Goal: Book appointment/travel/reservation

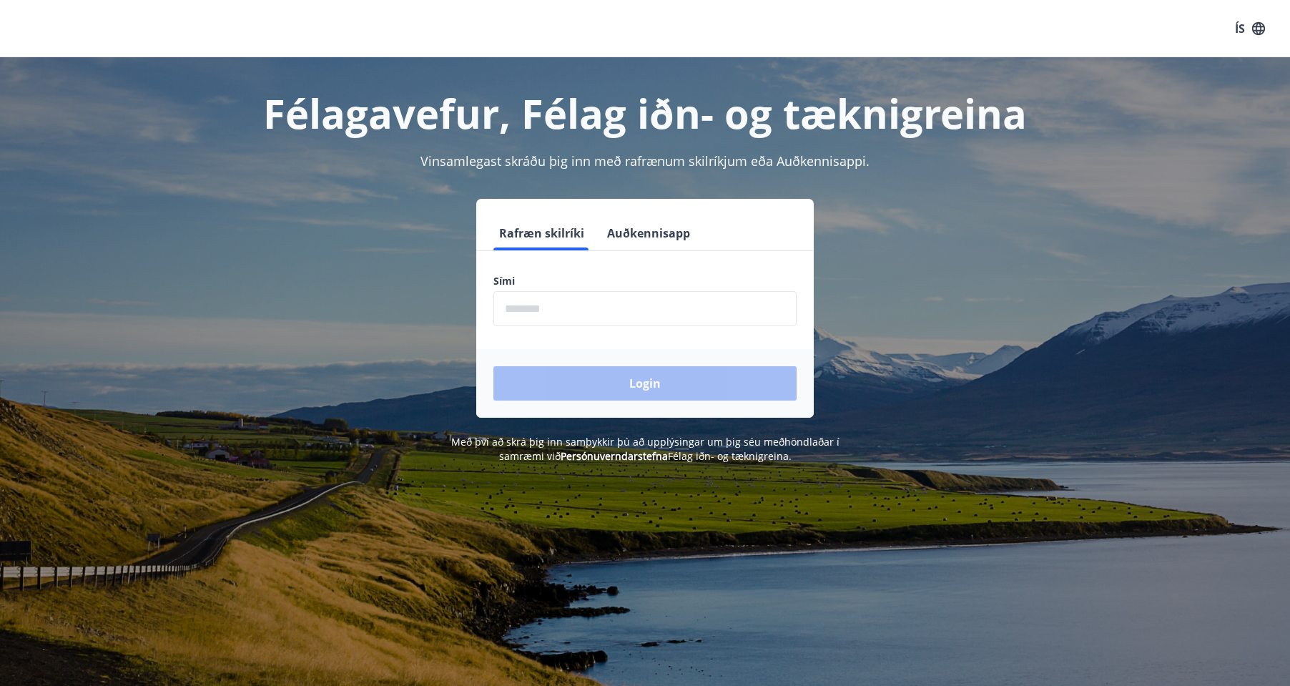
click at [601, 314] on input "phone" at bounding box center [644, 308] width 303 height 35
type input "********"
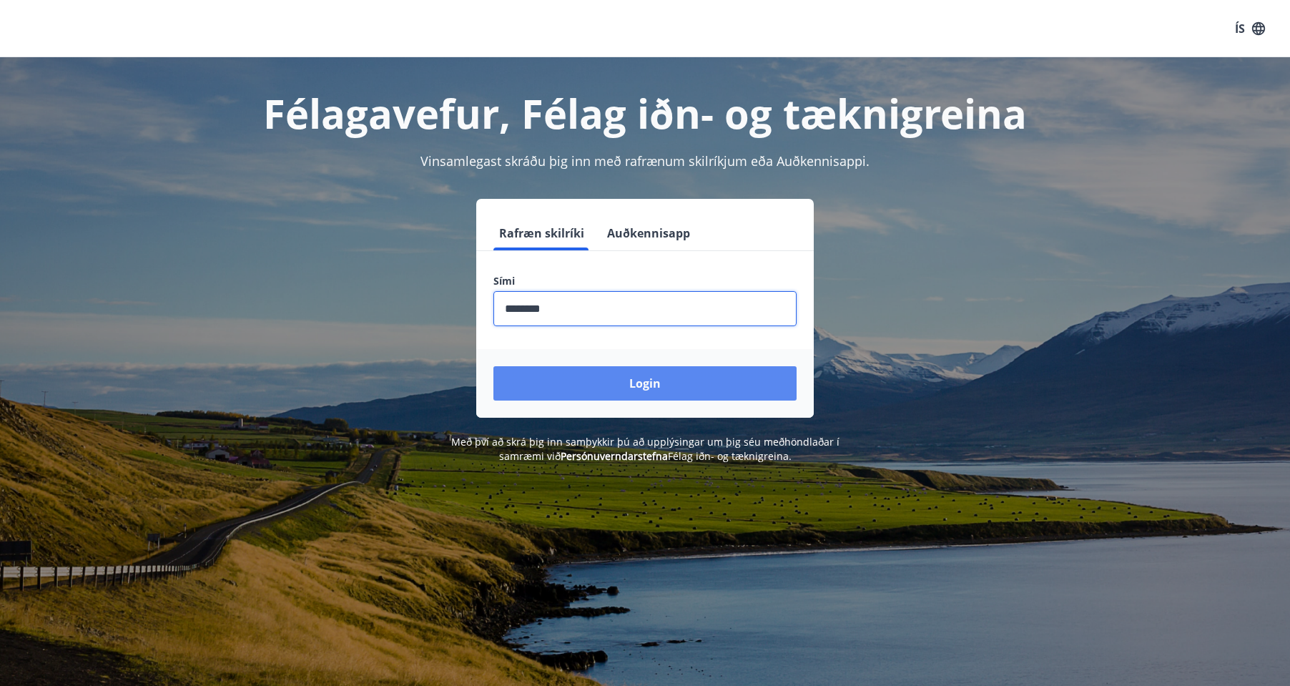
click at [649, 394] on button "Login" at bounding box center [644, 383] width 303 height 34
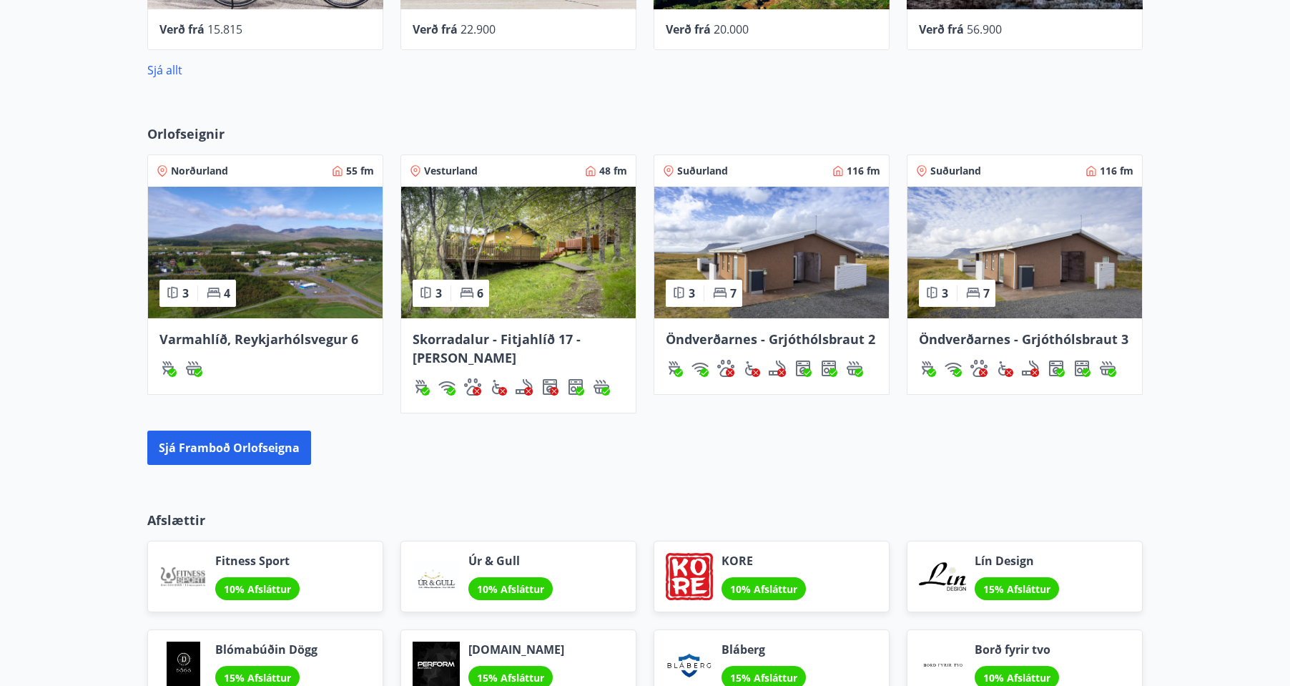
scroll to position [797, 0]
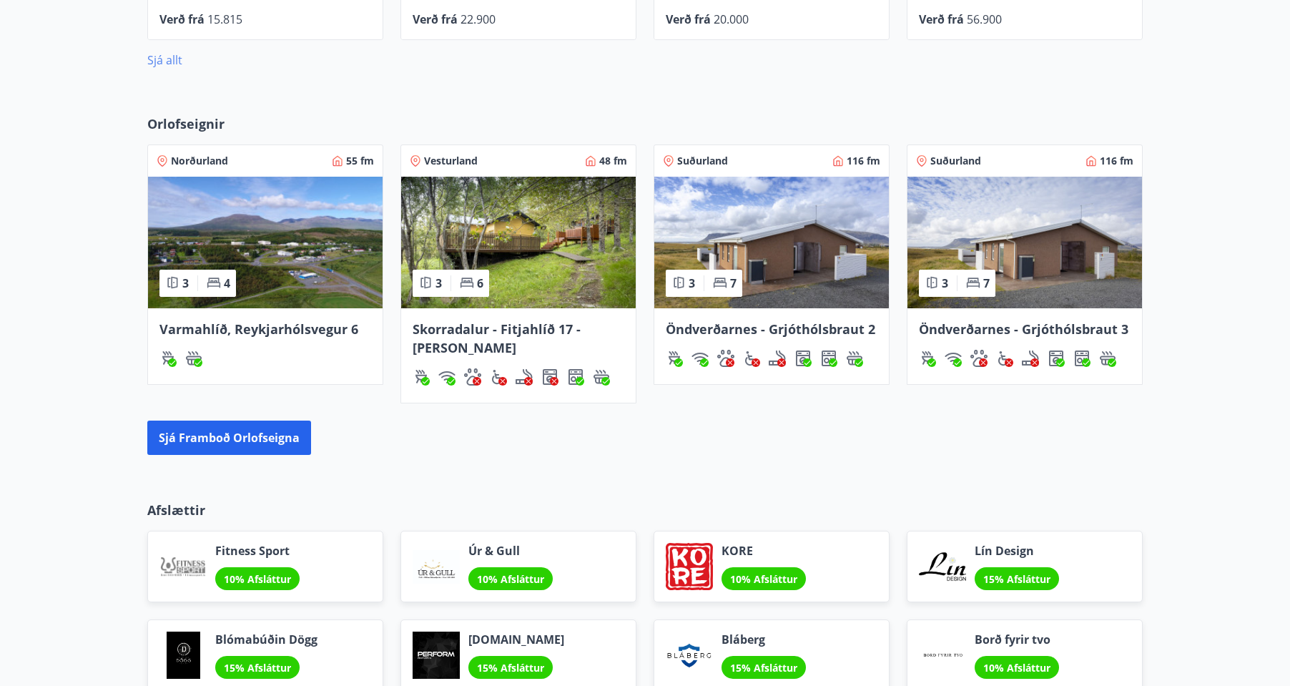
click at [166, 60] on link "Sjá allt" at bounding box center [164, 60] width 35 height 16
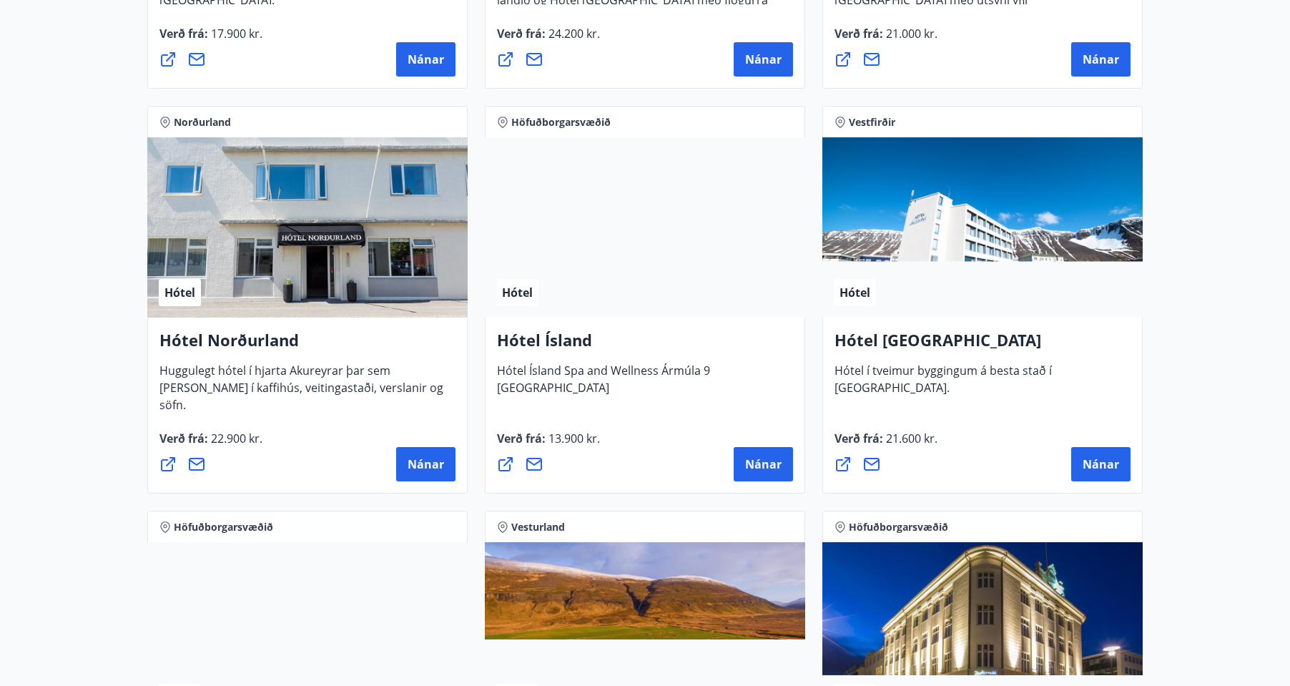
scroll to position [2179, 0]
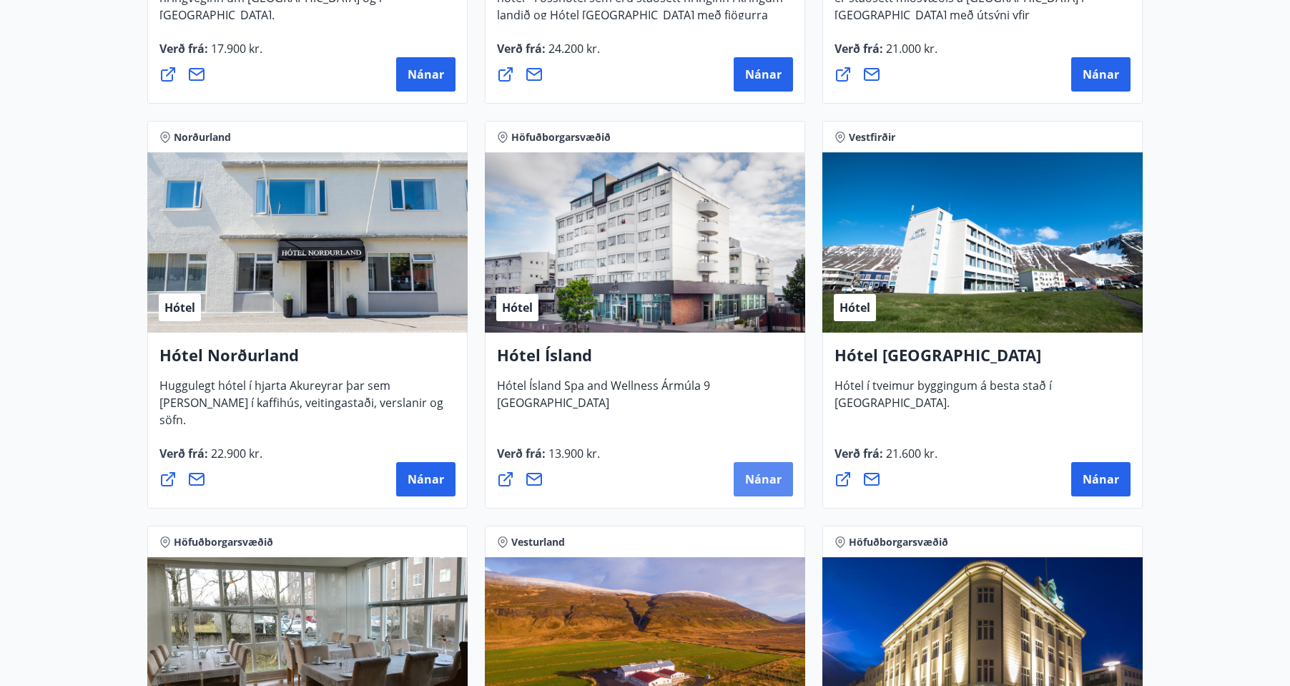
click at [762, 486] on span "Nánar" at bounding box center [763, 479] width 36 height 16
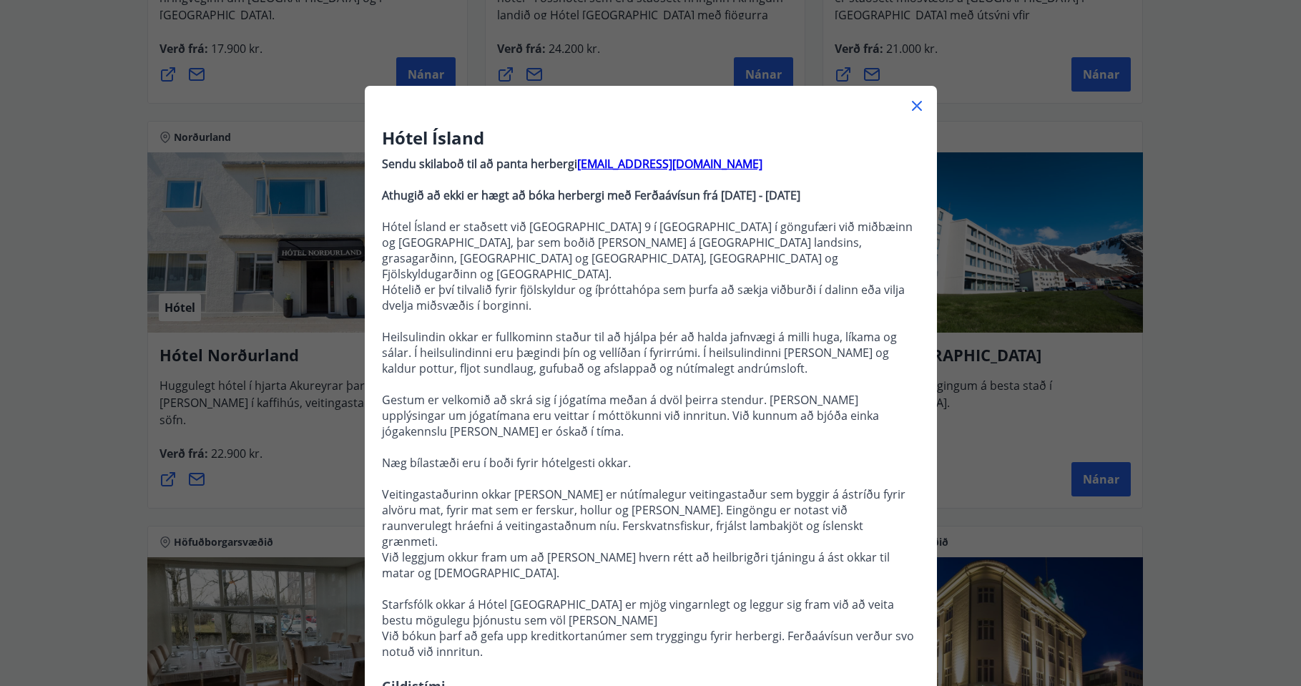
click at [915, 105] on icon at bounding box center [916, 105] width 17 height 17
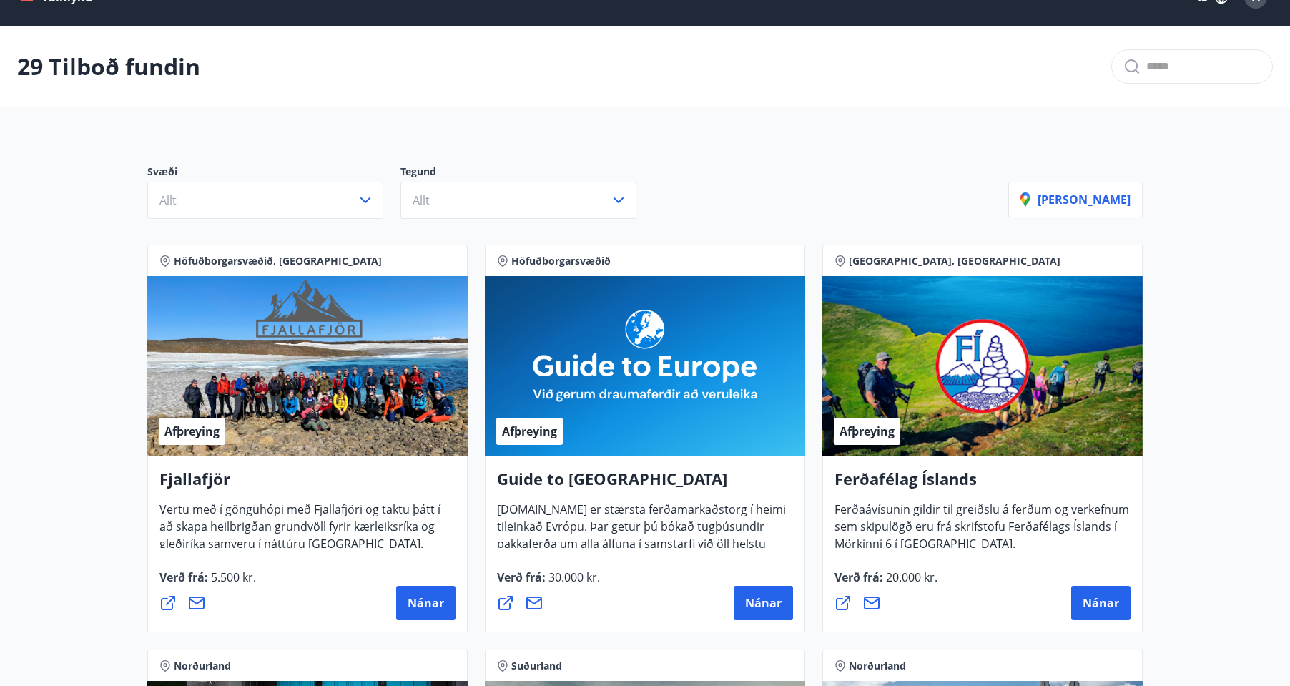
scroll to position [0, 0]
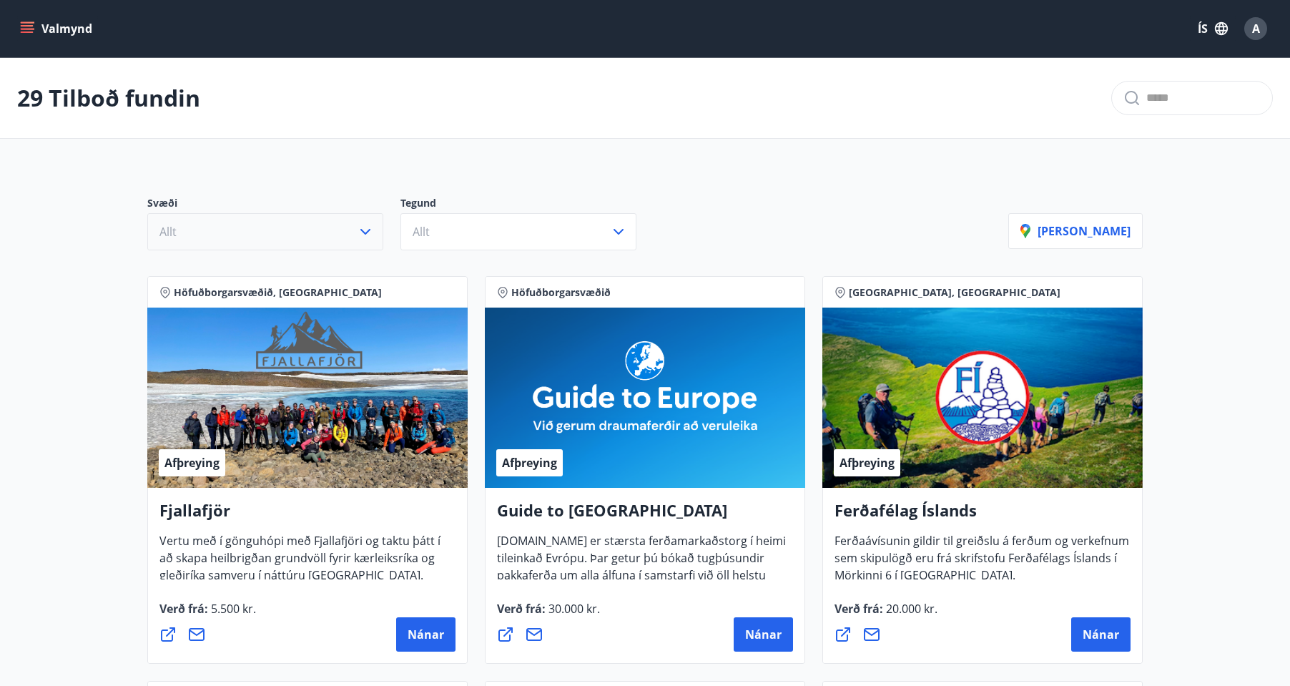
click at [366, 234] on icon "button" at bounding box center [365, 232] width 10 height 6
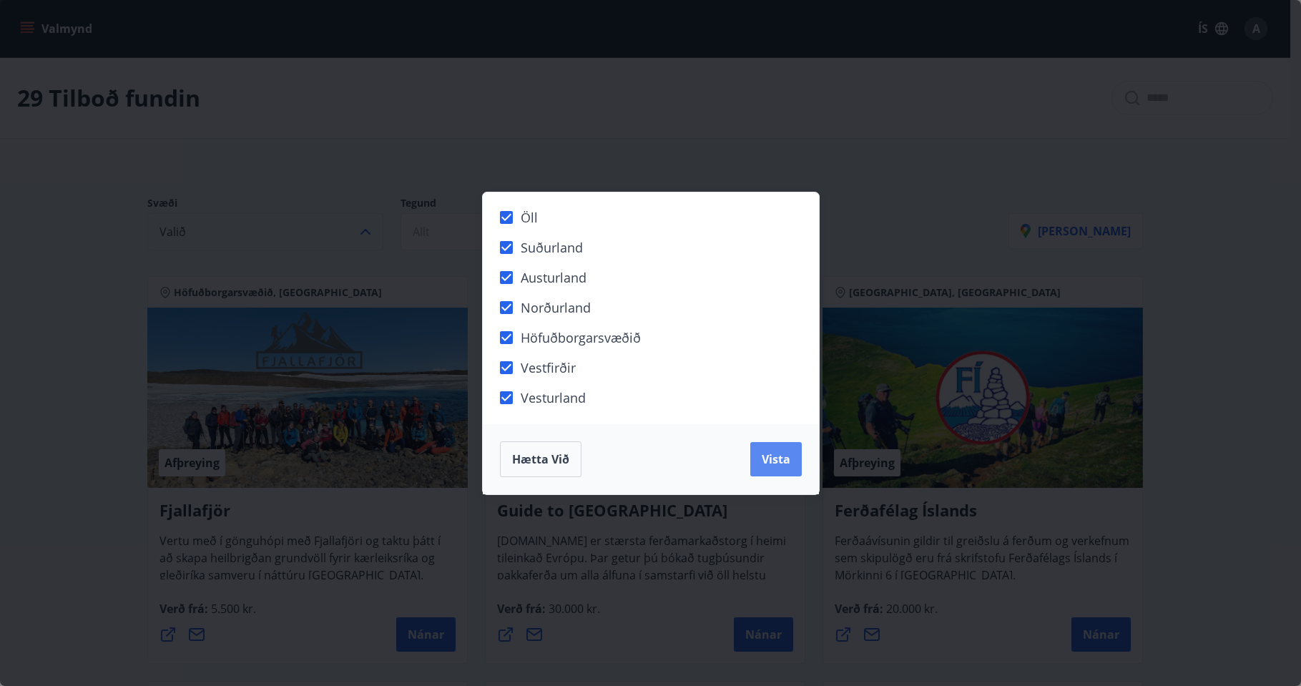
click at [773, 460] on span "Vista" at bounding box center [776, 459] width 29 height 16
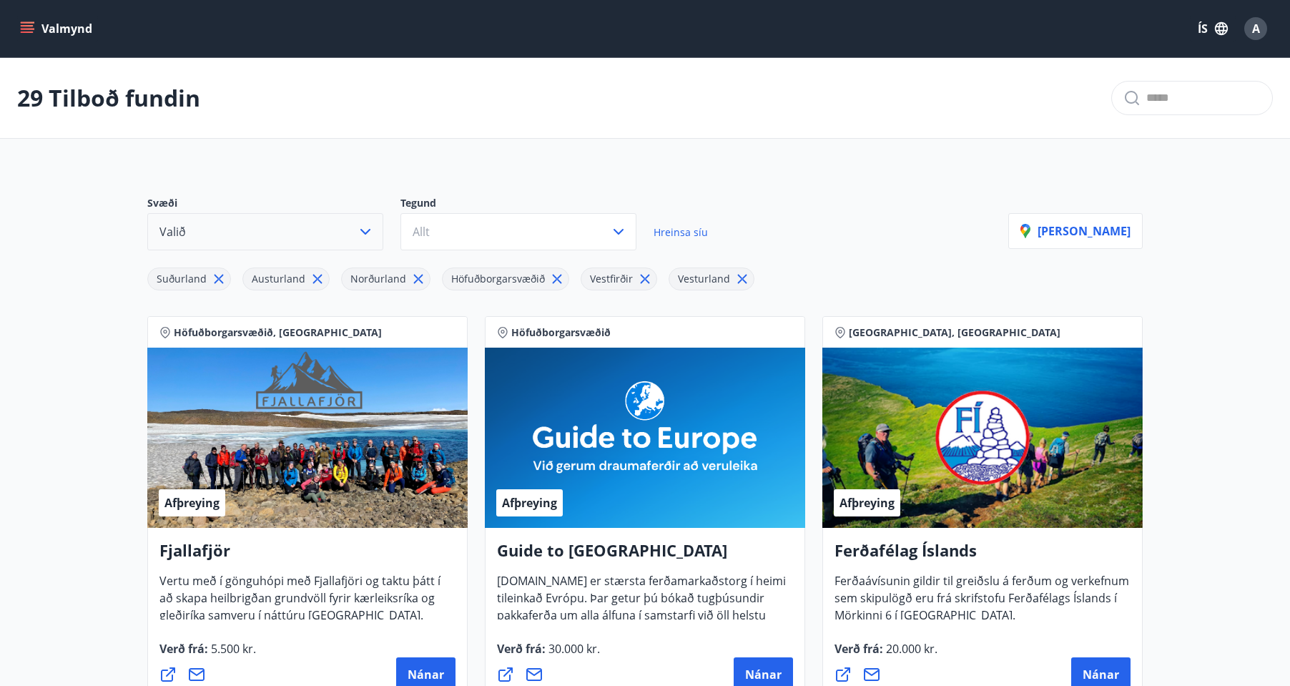
click at [72, 36] on button "Valmynd" at bounding box center [57, 29] width 81 height 26
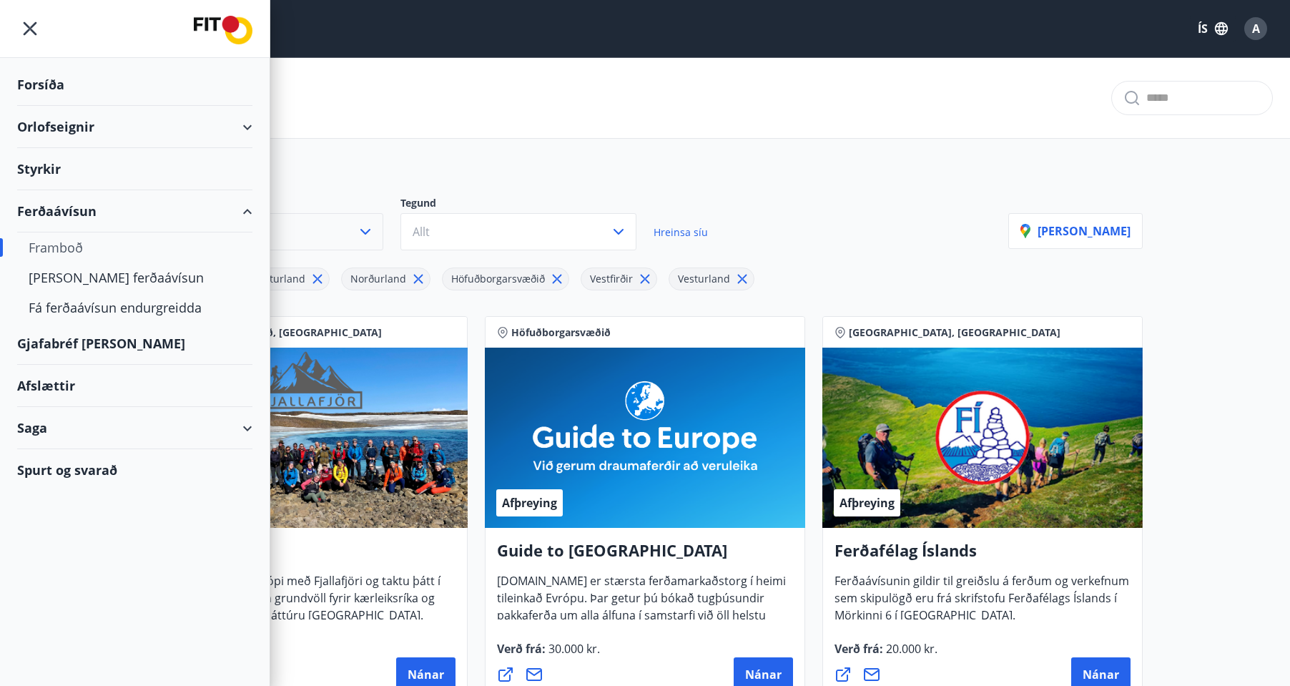
click at [55, 127] on div "Orlofseignir" at bounding box center [134, 127] width 235 height 42
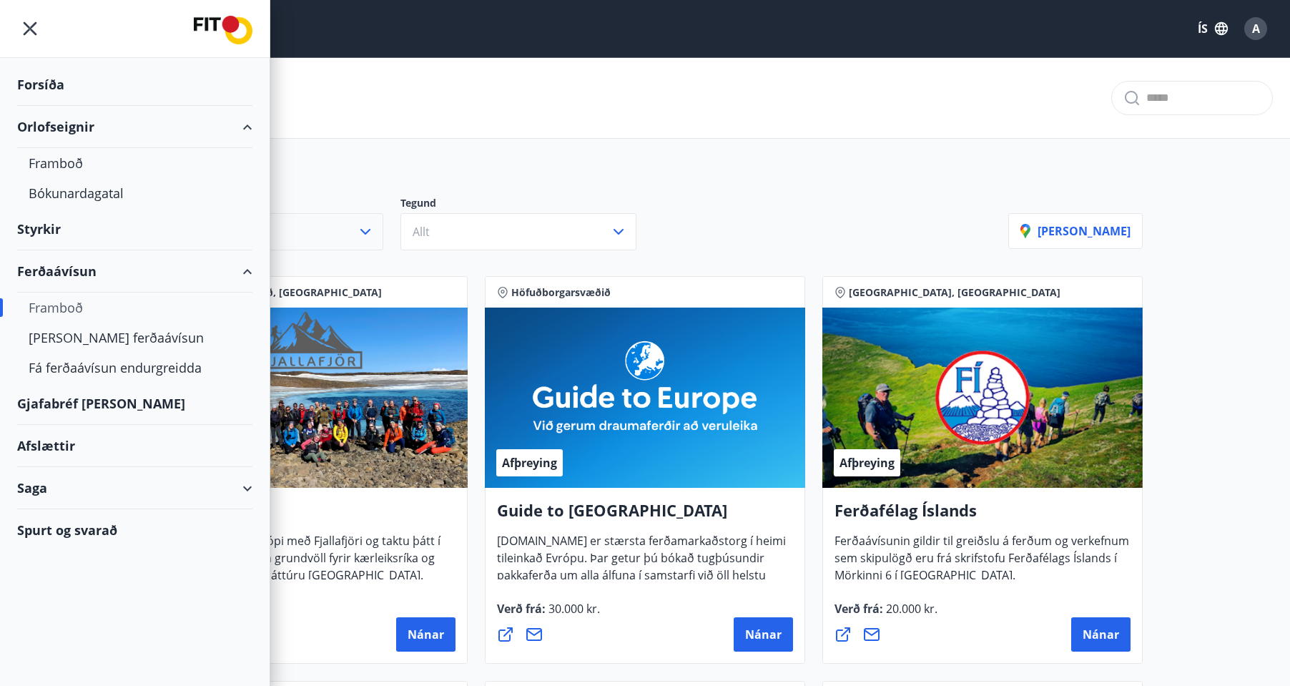
click at [232, 125] on div "Orlofseignir" at bounding box center [134, 127] width 235 height 42
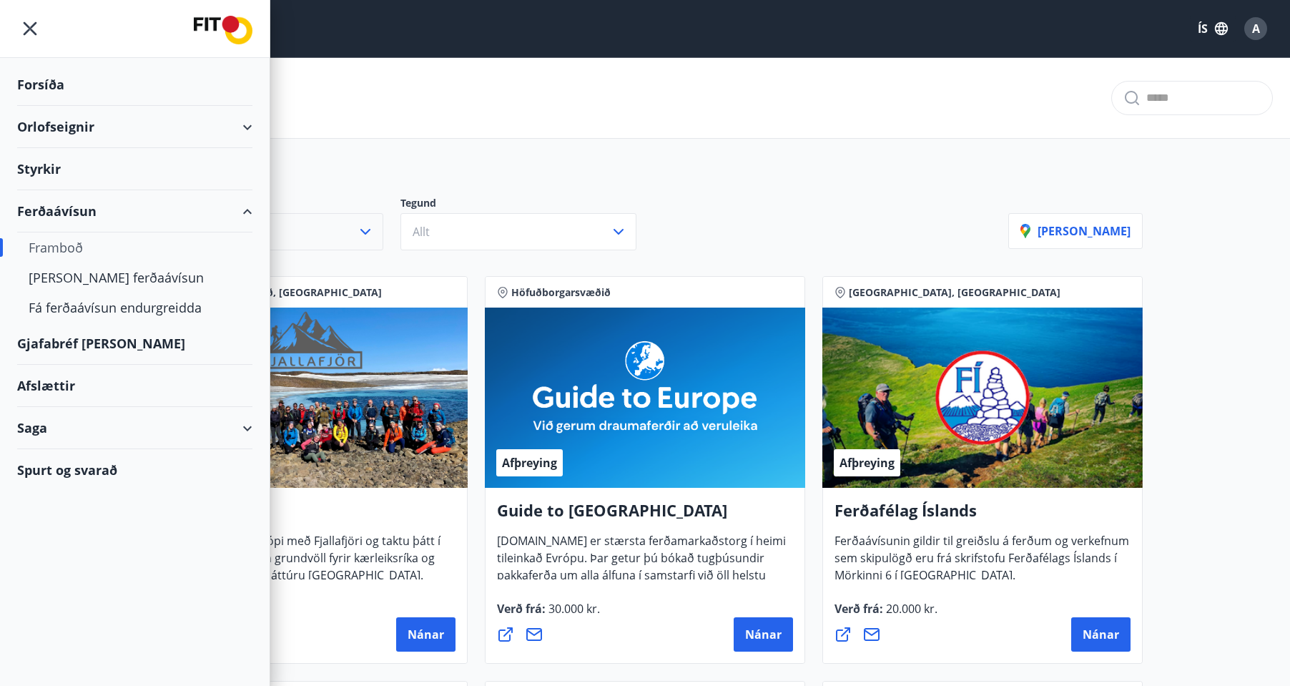
click at [67, 129] on div "Orlofseignir" at bounding box center [134, 127] width 235 height 42
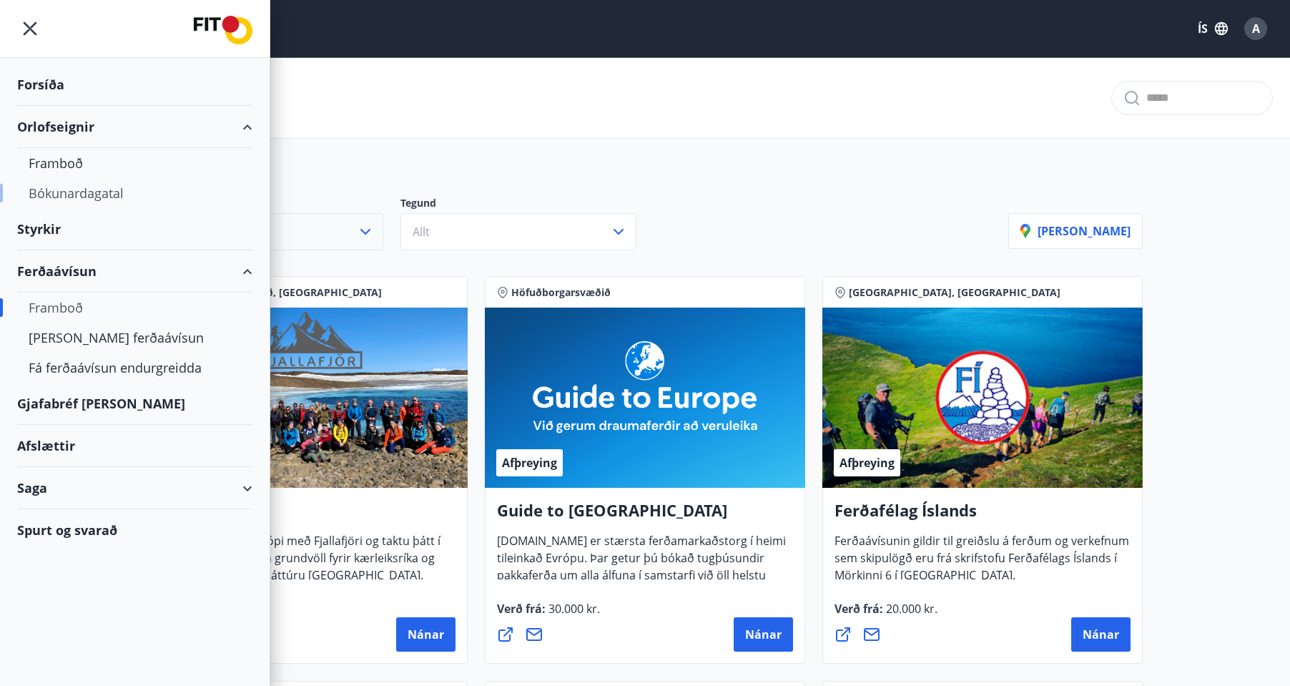
click at [82, 201] on div "Bókunardagatal" at bounding box center [135, 193] width 212 height 30
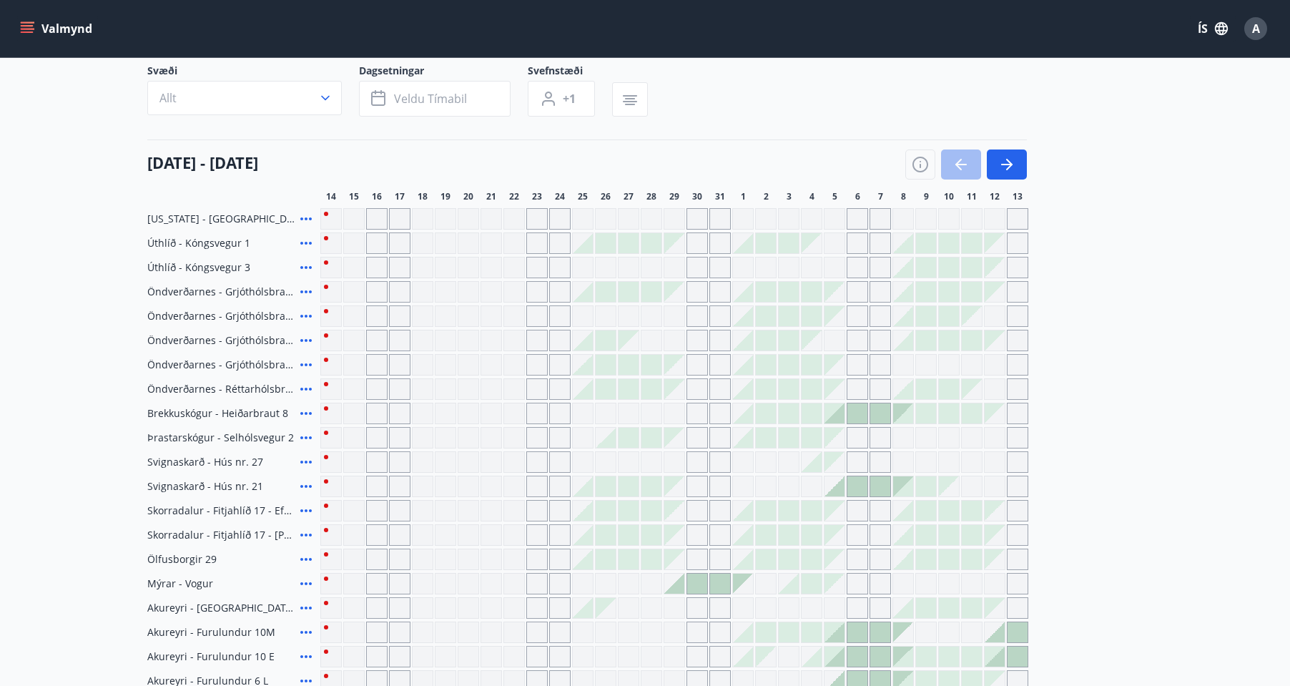
scroll to position [97, 0]
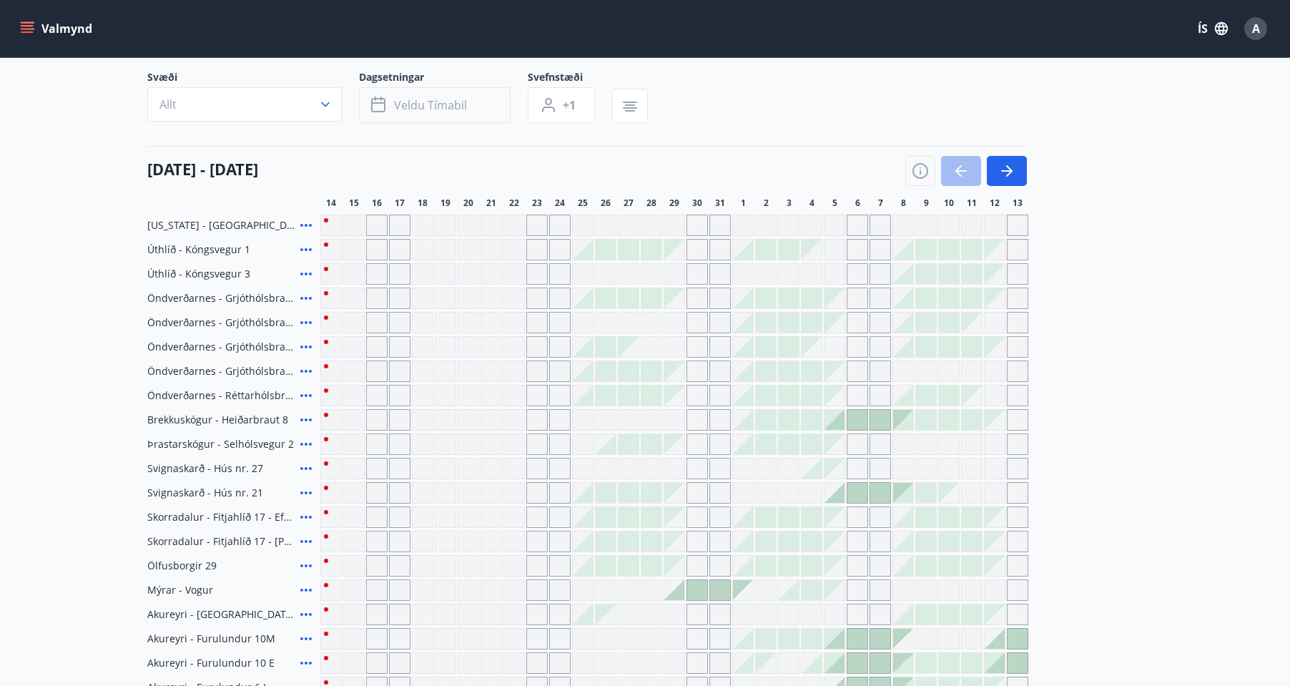
click at [433, 113] on button "Veldu tímabil" at bounding box center [435, 105] width 152 height 36
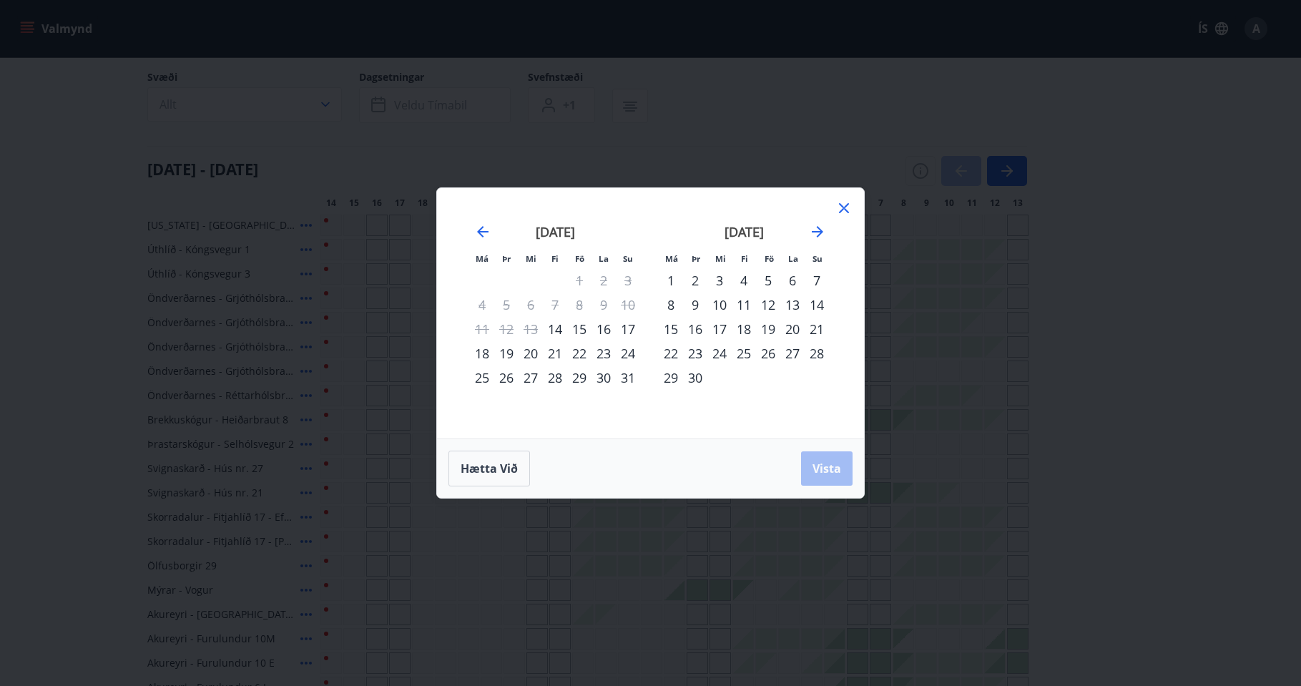
click at [605, 357] on div "23" at bounding box center [603, 353] width 24 height 24
click at [634, 357] on div "24" at bounding box center [628, 353] width 24 height 24
click at [844, 208] on icon at bounding box center [844, 208] width 2 height 2
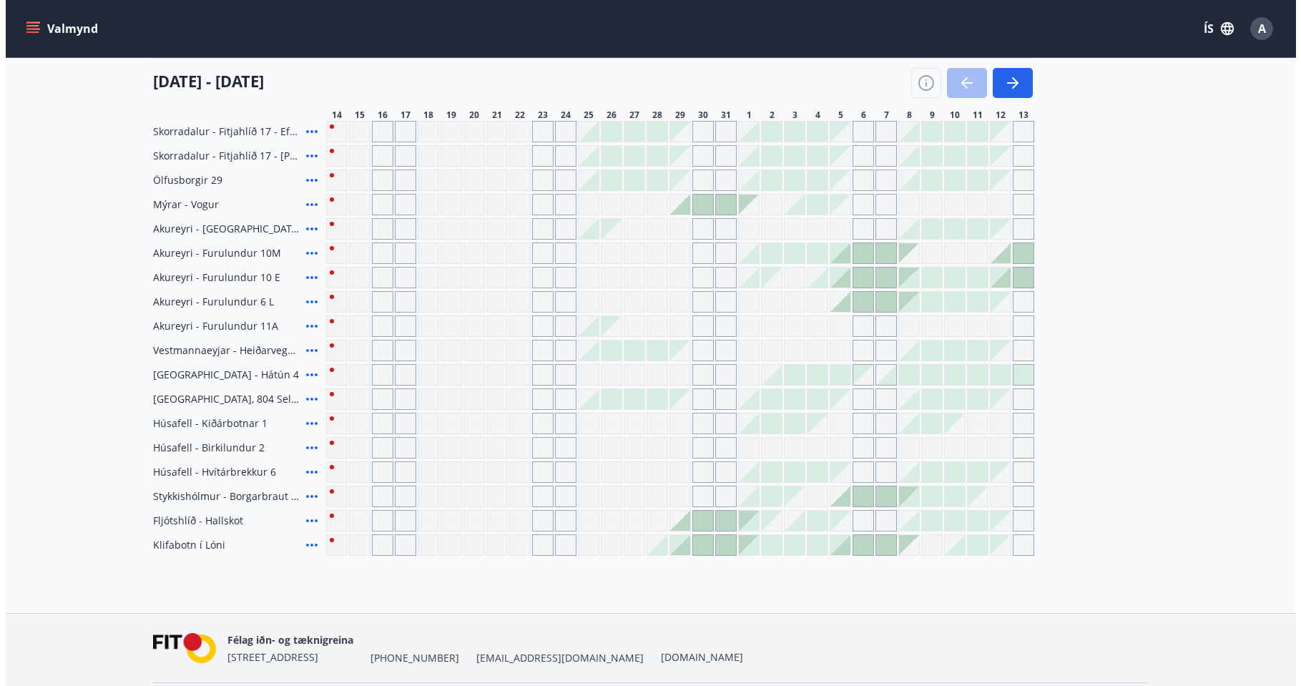
scroll to position [485, 0]
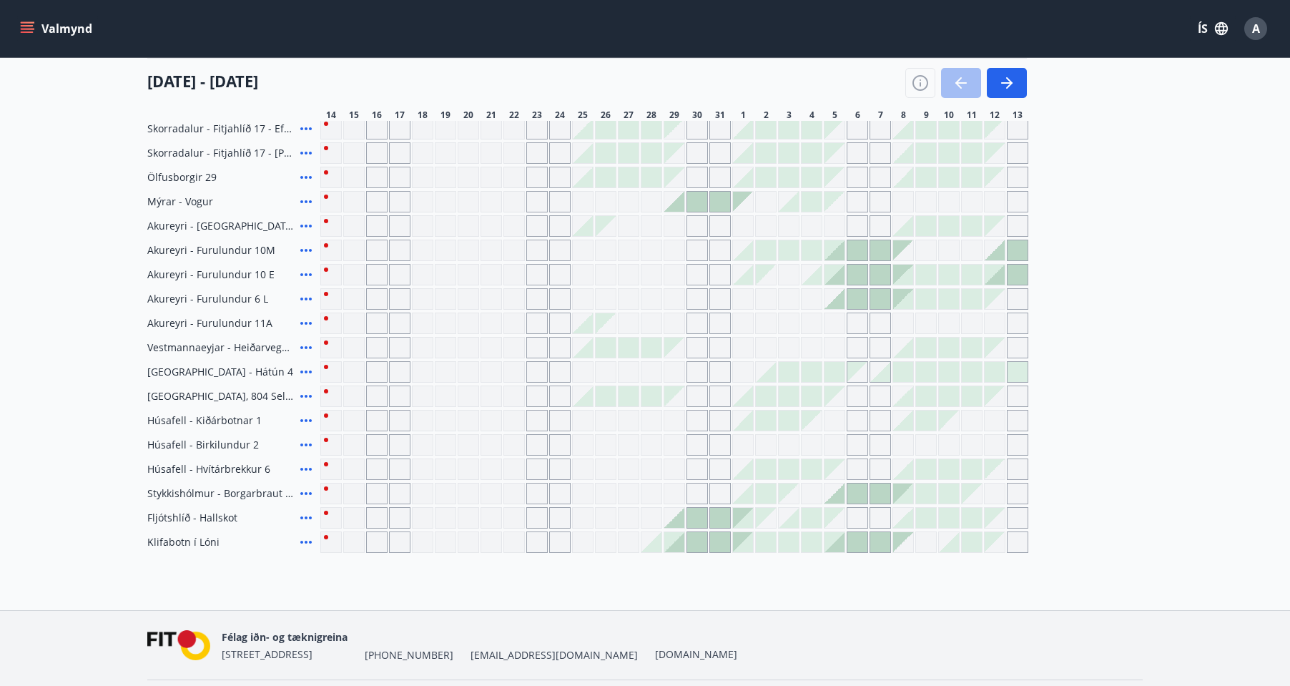
click at [182, 378] on span "Reykjavík - Hátún 4" at bounding box center [220, 372] width 146 height 14
click at [208, 380] on div "Reykjavík - Hátún 4" at bounding box center [230, 371] width 167 height 21
click at [533, 371] on div "Gráir dagar eru ekki bókanlegir" at bounding box center [536, 371] width 21 height 21
drag, startPoint x: 533, startPoint y: 371, endPoint x: 205, endPoint y: 370, distance: 329.0
click at [533, 371] on div "Gráir dagar eru ekki bókanlegir" at bounding box center [536, 371] width 21 height 21
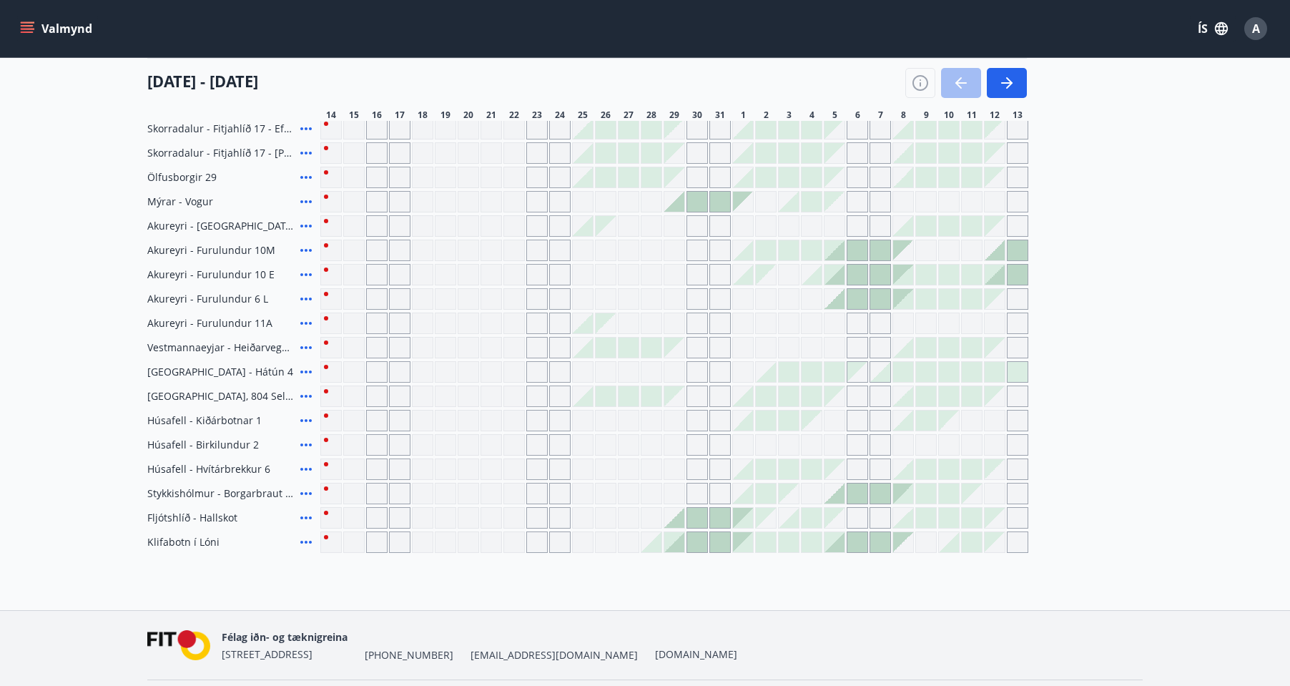
click at [555, 371] on div "Gráir dagar eru ekki bókanlegir" at bounding box center [559, 371] width 21 height 21
click at [544, 371] on div "Gráir dagar eru ekki bókanlegir" at bounding box center [536, 371] width 21 height 21
drag, startPoint x: 205, startPoint y: 370, endPoint x: 303, endPoint y: 368, distance: 98.7
click at [204, 370] on span "Reykjavík - Hátún 4" at bounding box center [220, 372] width 146 height 14
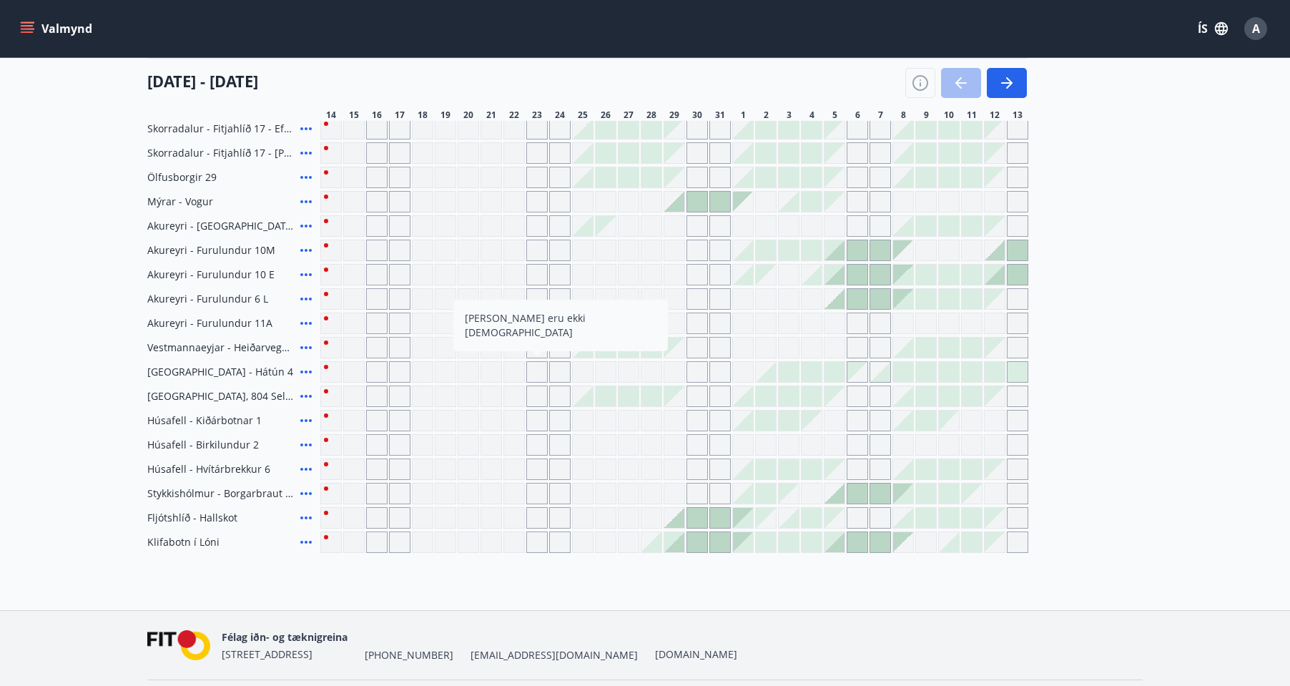
click at [181, 373] on div "Reykjavík - Hátún 4" at bounding box center [230, 371] width 167 height 21
click at [328, 370] on div "Gráir dagar eru ekki bókanlegir" at bounding box center [330, 371] width 21 height 21
click at [339, 364] on div "Gráir dagar eru ekki bókanlegir" at bounding box center [330, 371] width 21 height 21
click at [328, 368] on div "Gráir dagar eru ekki bókanlegir" at bounding box center [330, 371] width 21 height 21
click at [303, 373] on icon at bounding box center [305, 371] width 17 height 17
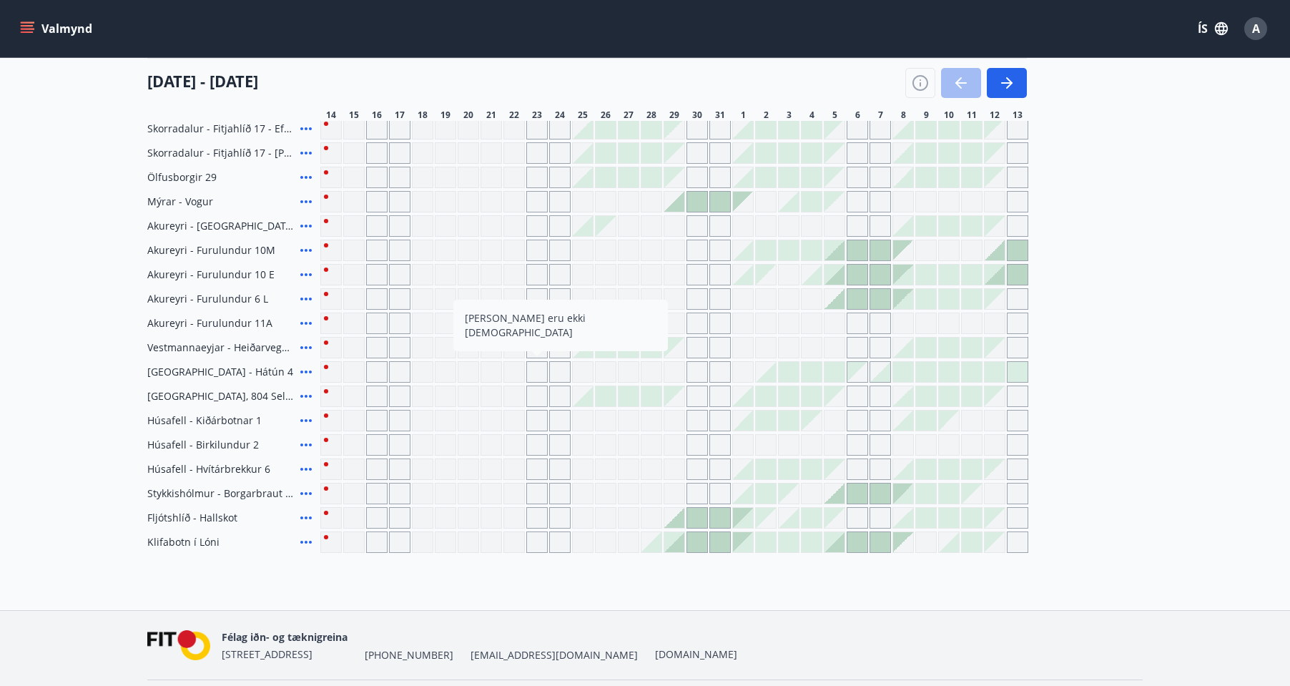
click at [303, 368] on icon at bounding box center [305, 371] width 17 height 17
click at [1124, 151] on div "Florida - Orlando Úthlíð - Kóngsvegur 1 Úthlíð - Kóngsvegur 3 Öndverðarnes - Gr…" at bounding box center [644, 189] width 995 height 727
click at [395, 370] on div "Gráir dagar eru ekki bókanlegir" at bounding box center [399, 371] width 21 height 21
click at [772, 393] on div at bounding box center [766, 396] width 20 height 20
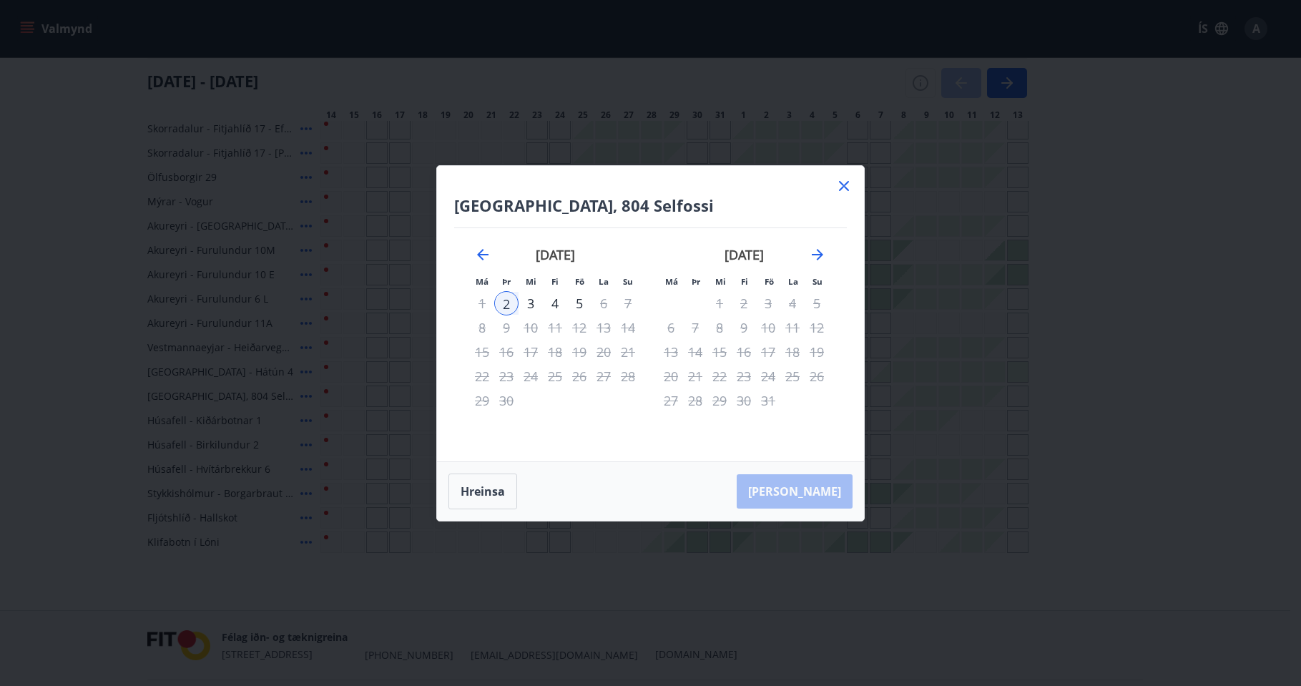
click at [845, 187] on icon at bounding box center [843, 185] width 17 height 17
click at [473, 503] on div "Gráir dagar eru ekki bókanlegir" at bounding box center [468, 493] width 21 height 21
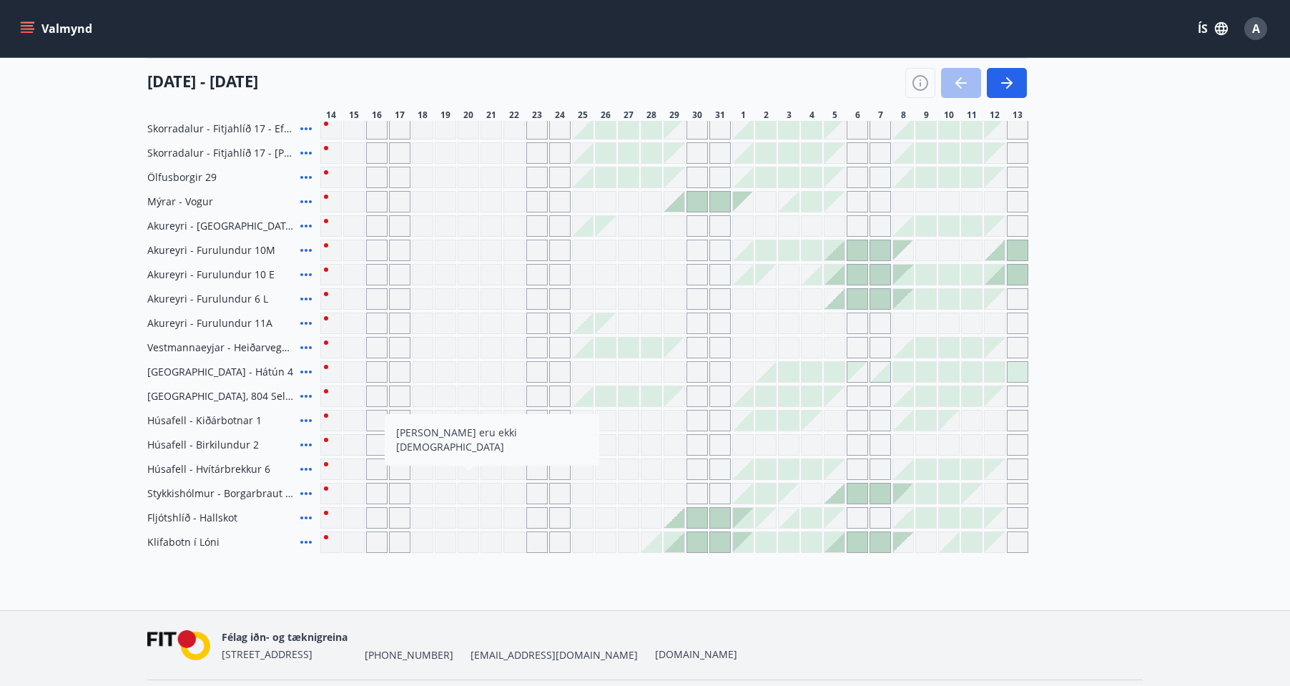
click at [661, 360] on div "Florida - Orlando Úthlíð - Kóngsvegur 1 Úthlíð - Kóngsvegur 3 Öndverðarnes - Gr…" at bounding box center [644, 189] width 995 height 727
drag, startPoint x: 774, startPoint y: 362, endPoint x: 952, endPoint y: 355, distance: 177.5
click at [812, 375] on div at bounding box center [812, 372] width 20 height 20
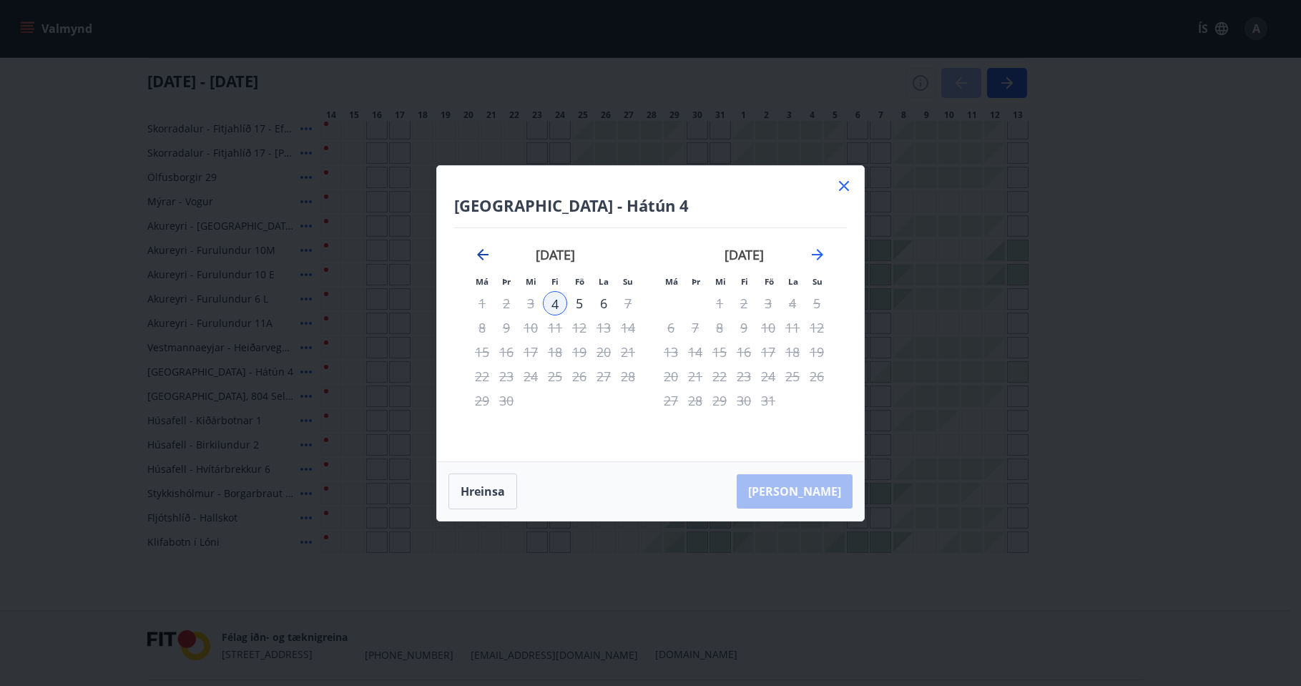
click at [478, 250] on icon "Move backward to switch to the previous month." at bounding box center [482, 254] width 17 height 17
click at [606, 373] on div "23" at bounding box center [603, 376] width 24 height 24
click at [631, 373] on div "24" at bounding box center [628, 376] width 24 height 24
click at [503, 320] on div "5" at bounding box center [506, 327] width 24 height 24
click at [503, 329] on div "5" at bounding box center [506, 327] width 24 height 24
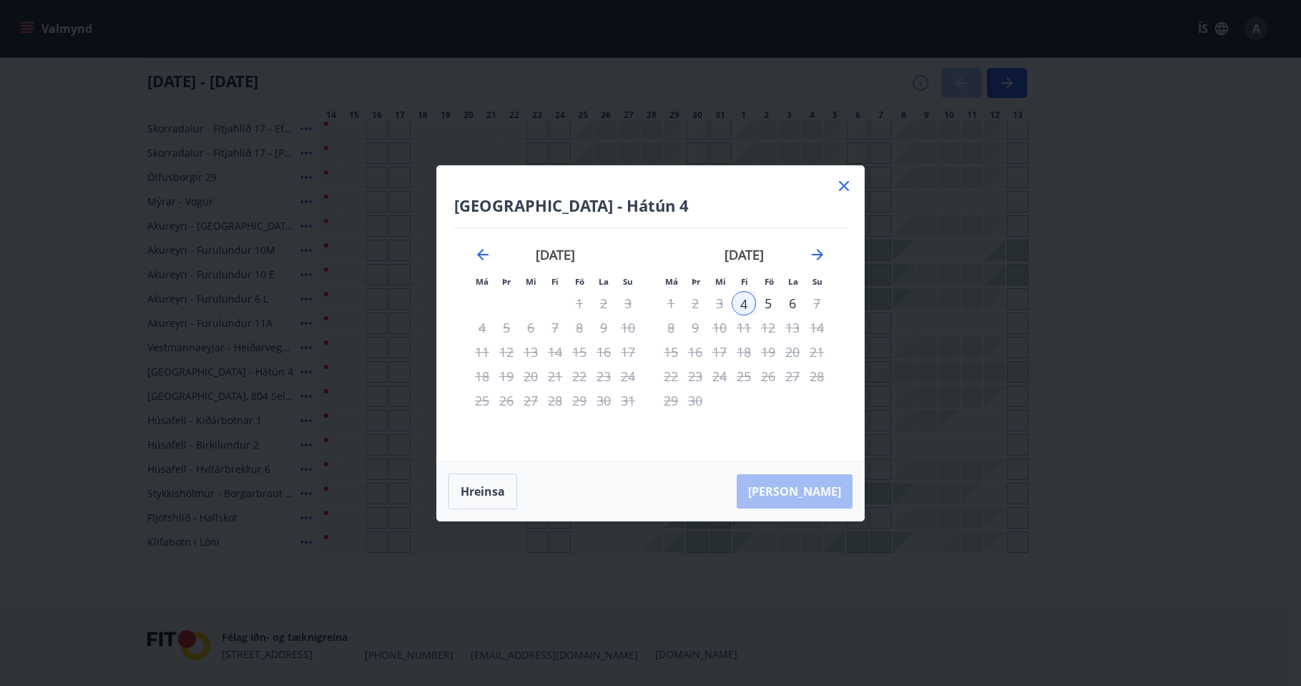
drag, startPoint x: 894, startPoint y: 338, endPoint x: 893, endPoint y: 351, distance: 12.9
drag, startPoint x: 893, startPoint y: 351, endPoint x: 799, endPoint y: 296, distance: 108.7
click at [794, 297] on div "6" at bounding box center [792, 303] width 24 height 24
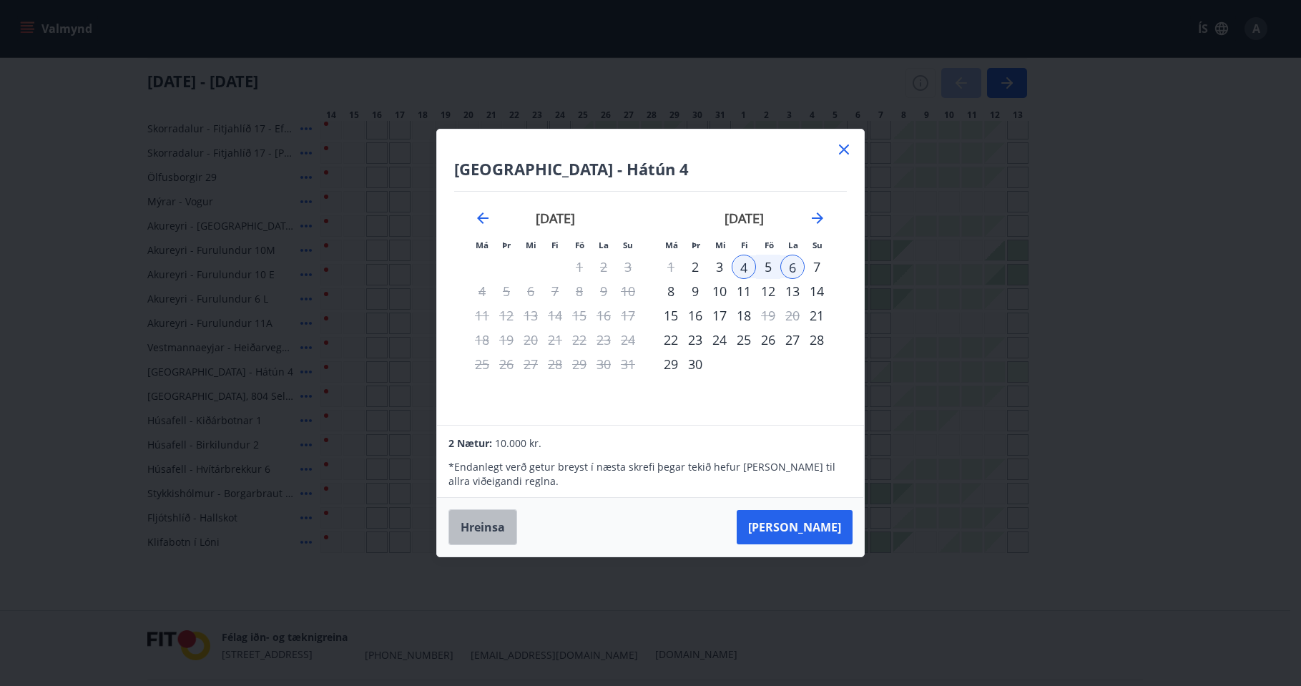
click at [474, 526] on button "Hreinsa" at bounding box center [482, 527] width 69 height 36
